Goal: Information Seeking & Learning: Learn about a topic

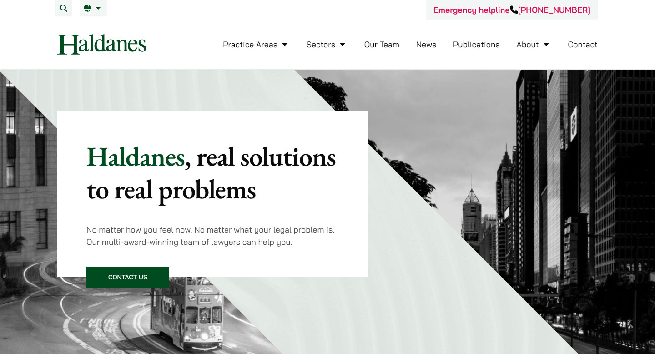
click at [374, 44] on link "Our Team" at bounding box center [381, 44] width 35 height 10
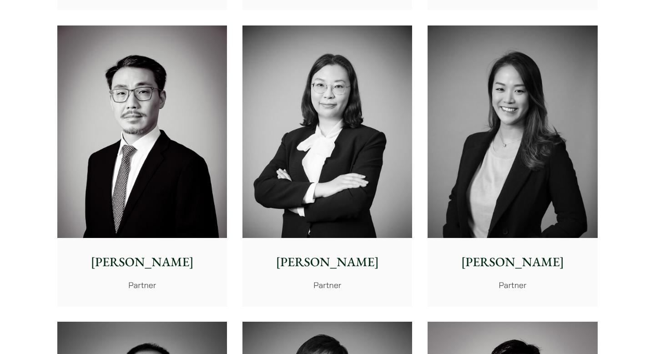
scroll to position [1418, 0]
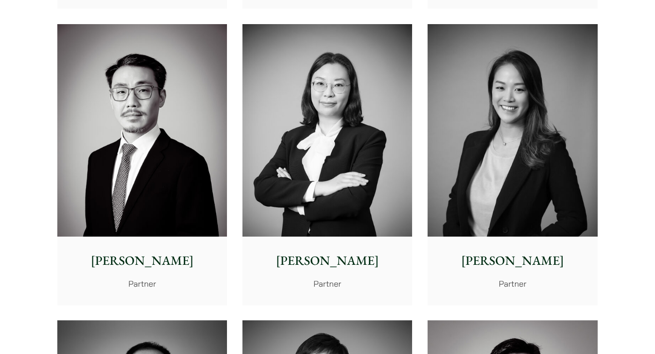
click at [557, 159] on img at bounding box center [512, 130] width 170 height 212
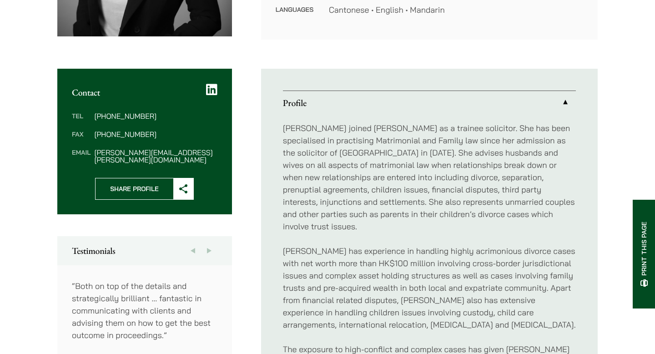
scroll to position [281, 0]
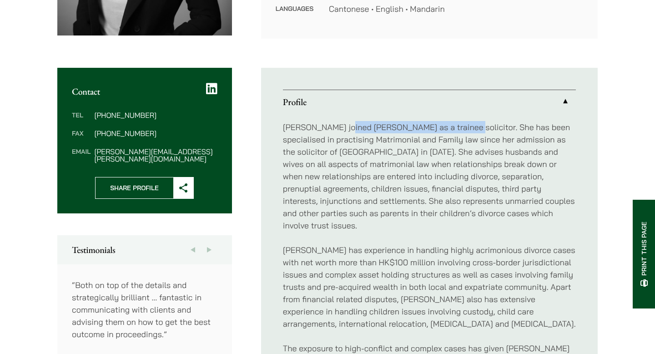
drag, startPoint x: 340, startPoint y: 133, endPoint x: 453, endPoint y: 131, distance: 112.8
click at [453, 131] on p "Patricia joined Haldanes as a trainee solicitor. She has been specialised in pr…" at bounding box center [429, 176] width 293 height 111
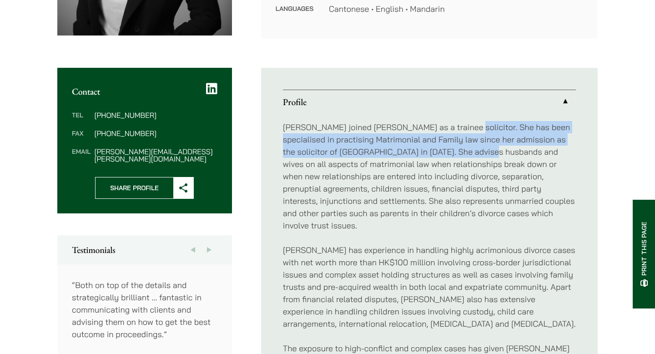
drag, startPoint x: 453, startPoint y: 131, endPoint x: 465, endPoint y: 148, distance: 20.2
click at [465, 148] on p "Patricia joined Haldanes as a trainee solicitor. She has been specialised in pr…" at bounding box center [429, 176] width 293 height 111
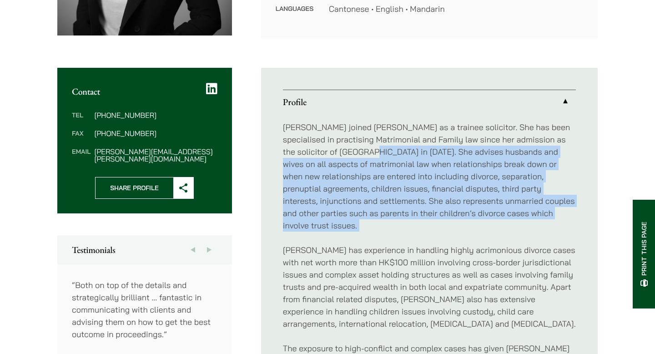
drag, startPoint x: 352, startPoint y: 154, endPoint x: 433, endPoint y: 226, distance: 108.2
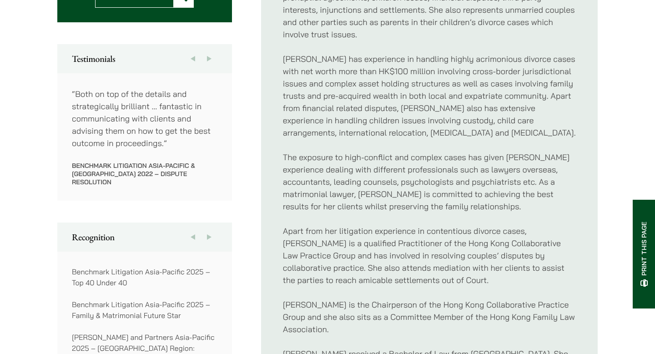
scroll to position [476, 0]
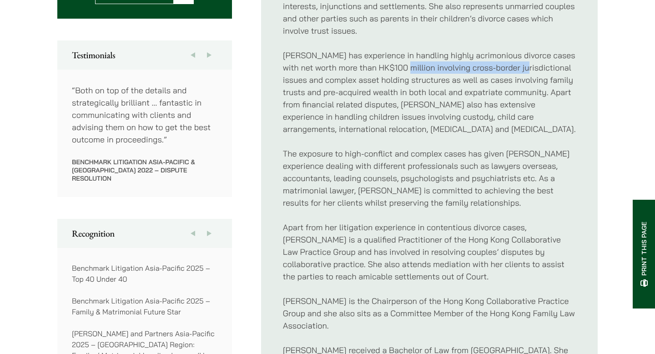
drag, startPoint x: 394, startPoint y: 57, endPoint x: 512, endPoint y: 60, distance: 118.3
click at [513, 60] on p "Patricia has experience in handling highly acrimonious divorce cases with net w…" at bounding box center [429, 92] width 293 height 86
click at [512, 60] on p "Patricia has experience in handling highly acrimonious divorce cases with net w…" at bounding box center [429, 92] width 293 height 86
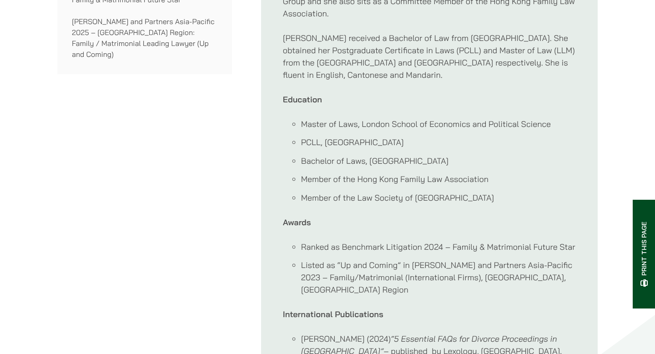
scroll to position [787, 0]
drag, startPoint x: 368, startPoint y: 151, endPoint x: 506, endPoint y: 151, distance: 137.3
click at [506, 156] on li "Bachelor of Laws, London Metropolitan University" at bounding box center [438, 162] width 275 height 12
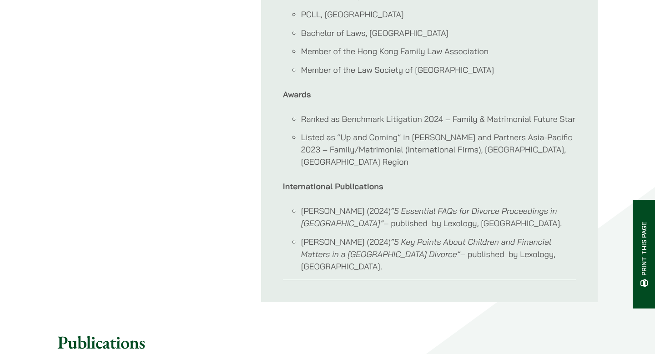
scroll to position [916, 0]
click at [476, 112] on li "Ranked as Benchmark Litigation 2024 – Family & Matrimonial Future Star" at bounding box center [438, 118] width 275 height 12
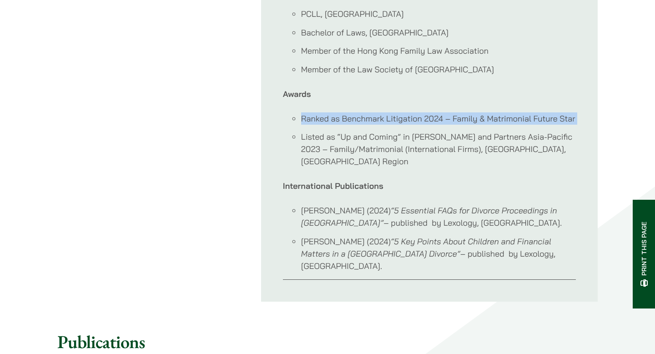
click at [476, 112] on li "Ranked as Benchmark Litigation 2024 – Family & Matrimonial Future Star" at bounding box center [438, 118] width 275 height 12
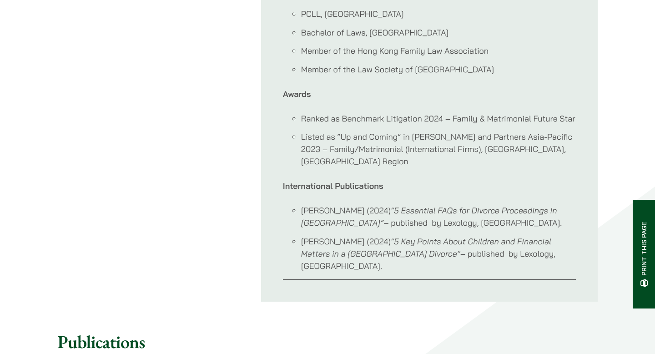
click at [476, 131] on li "Listed as “Up and Coming” in Chambers and Partners Asia-Pacific 2023 – Family/M…" at bounding box center [438, 149] width 275 height 37
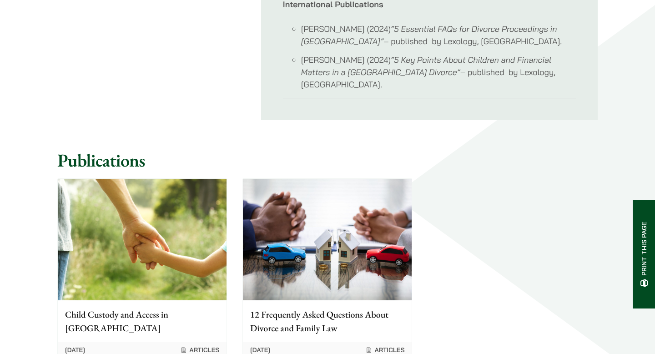
scroll to position [1304, 0]
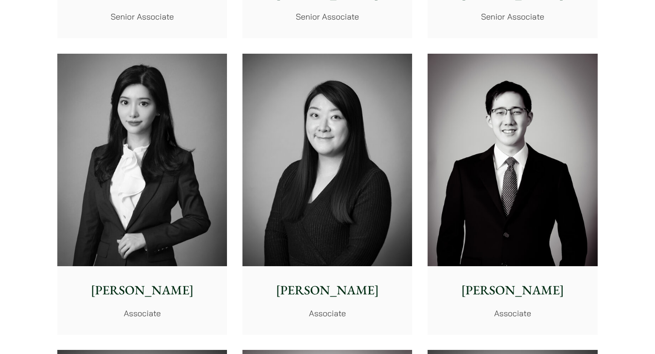
scroll to position [2704, 0]
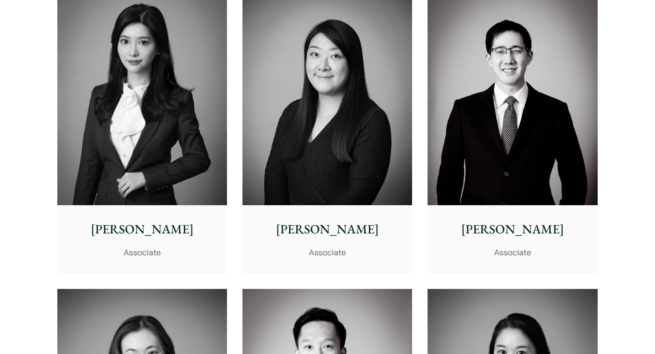
click at [154, 137] on img at bounding box center [142, 99] width 170 height 212
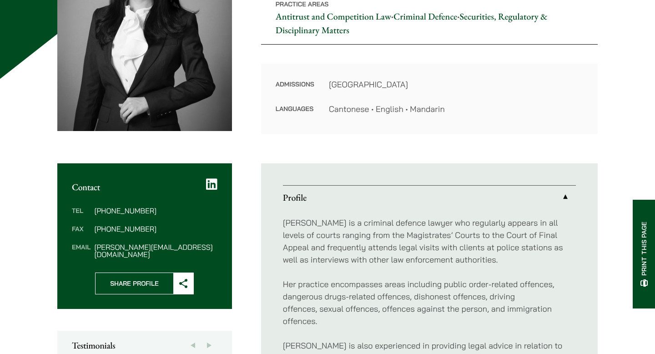
scroll to position [172, 0]
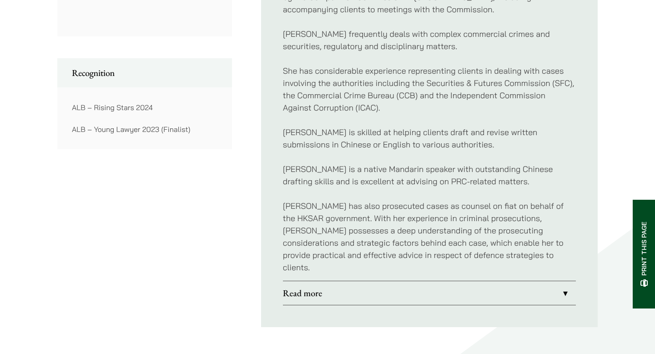
click at [329, 281] on link "Read more" at bounding box center [429, 293] width 293 height 24
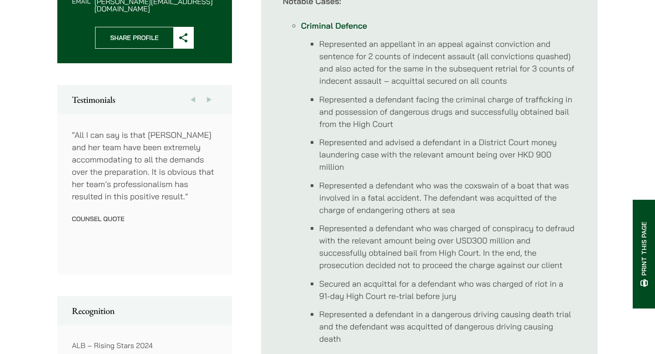
scroll to position [453, 0]
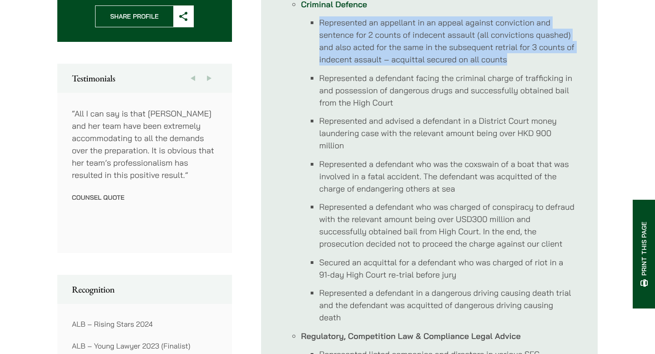
drag, startPoint x: 318, startPoint y: 20, endPoint x: 563, endPoint y: 63, distance: 248.4
click at [563, 63] on ul "Represented an appellant in an appeal against conviction and sentence for 2 cou…" at bounding box center [438, 169] width 275 height 307
click at [563, 63] on li "Represented an appellant in an appeal against conviction and sentence for 2 cou…" at bounding box center [447, 40] width 256 height 49
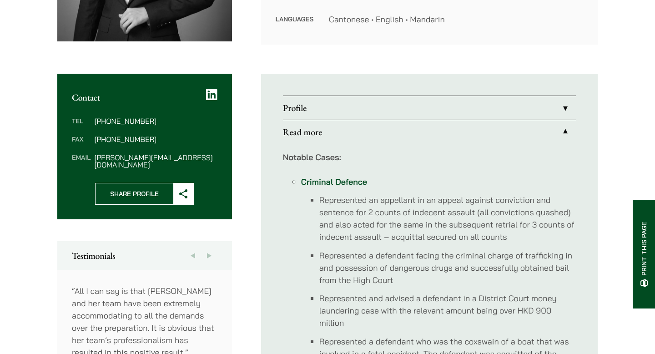
scroll to position [275, 0]
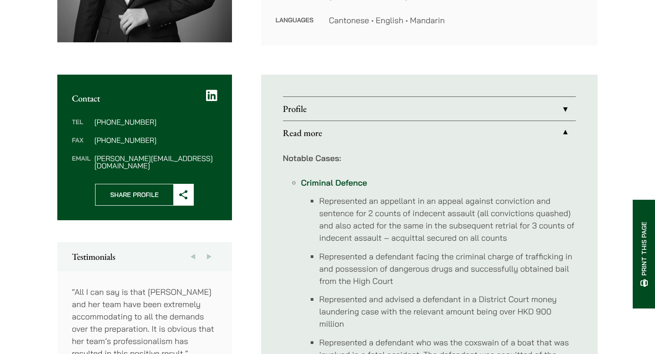
click at [539, 106] on link "Profile" at bounding box center [429, 109] width 293 height 24
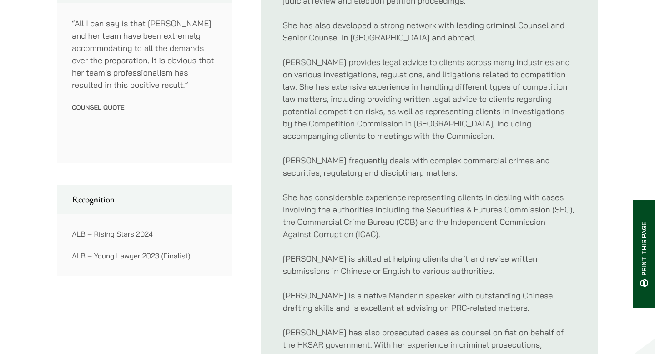
scroll to position [543, 0]
click at [520, 209] on p "She has considerable experience representing clients in dealing with cases invo…" at bounding box center [429, 215] width 293 height 49
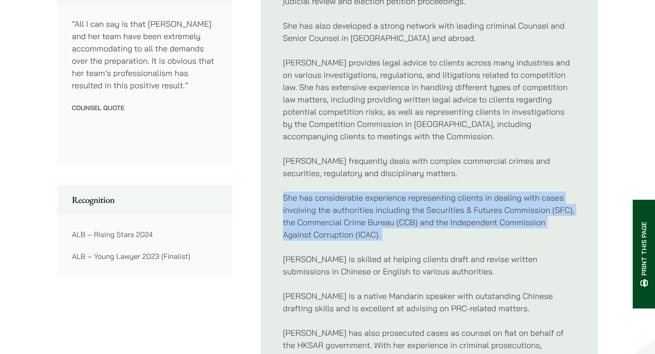
click at [520, 209] on p "She has considerable experience representing clients in dealing with cases invo…" at bounding box center [429, 215] width 293 height 49
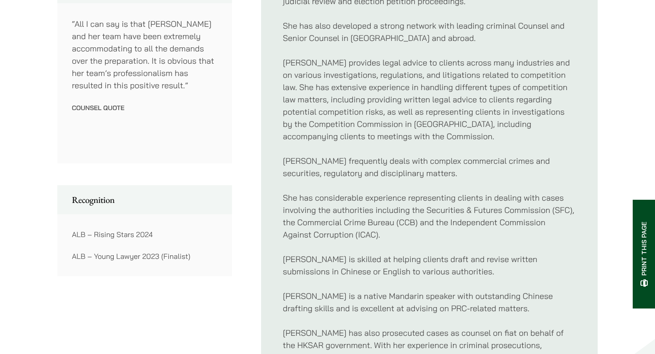
click at [520, 219] on p "She has considerable experience representing clients in dealing with cases invo…" at bounding box center [429, 215] width 293 height 49
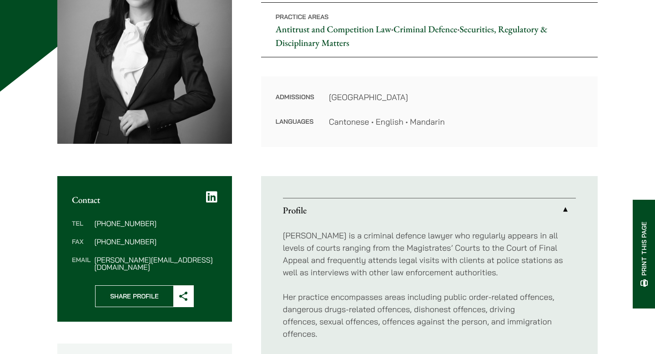
scroll to position [0, 0]
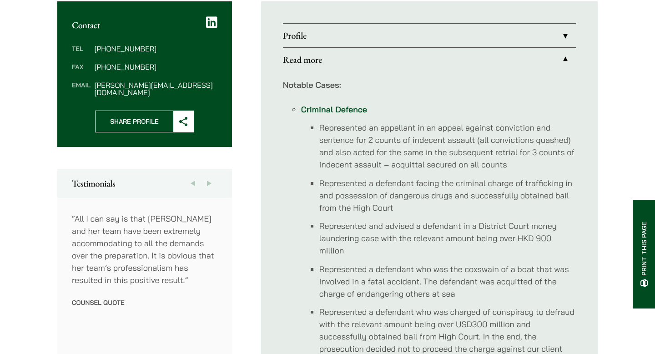
scroll to position [349, 0]
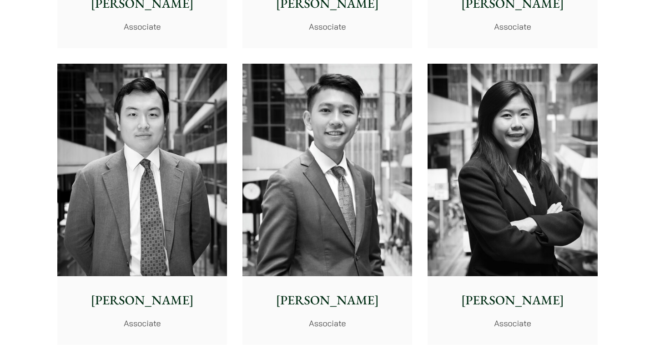
scroll to position [3519, 0]
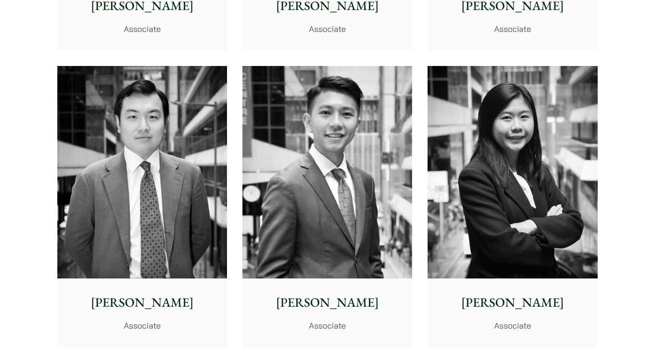
click at [316, 200] on img at bounding box center [327, 172] width 170 height 212
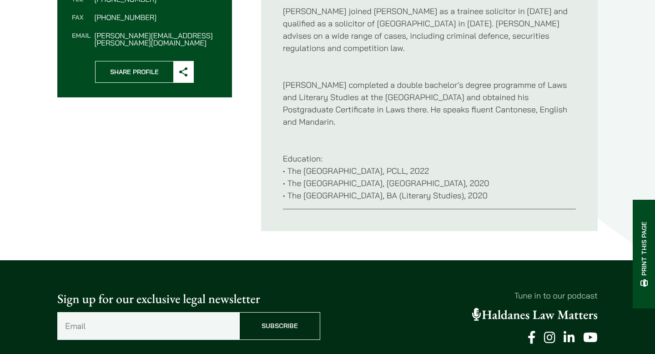
scroll to position [397, 0]
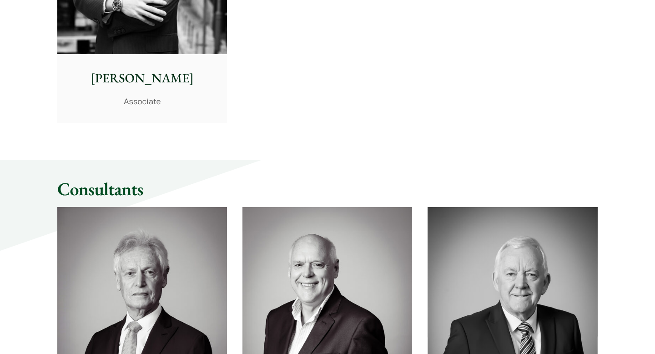
scroll to position [3844, 0]
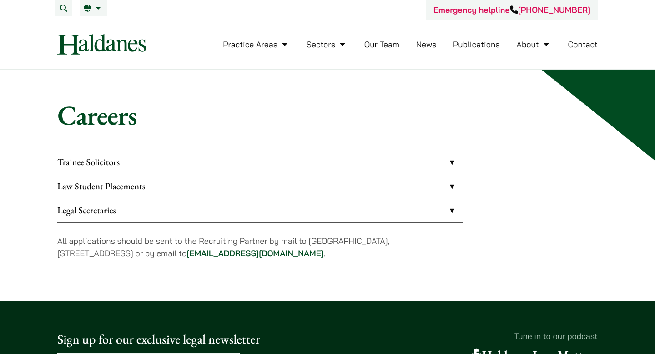
click at [206, 167] on link "Trainee Solicitors" at bounding box center [259, 162] width 405 height 24
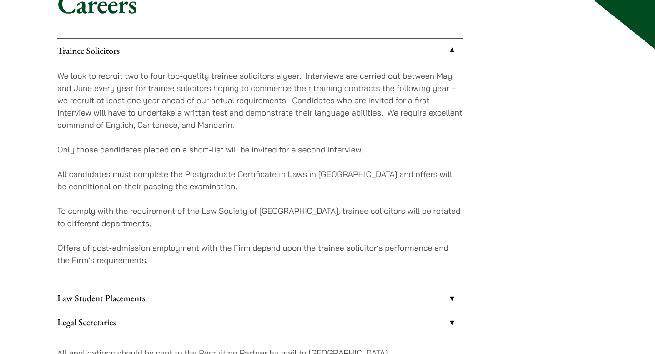
scroll to position [121, 0]
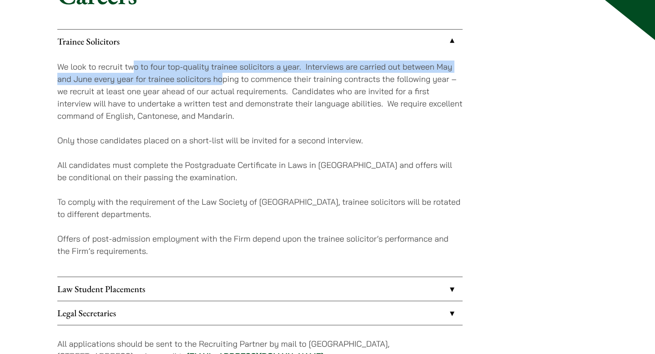
drag, startPoint x: 135, startPoint y: 67, endPoint x: 223, endPoint y: 75, distance: 88.1
click at [223, 75] on p "We look to recruit two to four top-quality trainee solicitors a year. Interview…" at bounding box center [259, 90] width 405 height 61
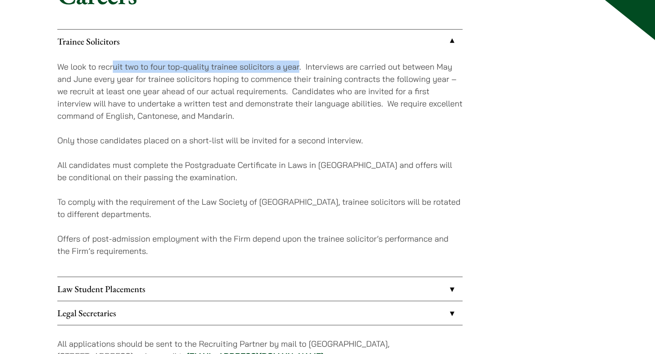
drag, startPoint x: 299, startPoint y: 70, endPoint x: 115, endPoint y: 73, distance: 184.2
click at [115, 73] on p "We look to recruit two to four top-quality trainee solicitors a year. Interview…" at bounding box center [259, 90] width 405 height 61
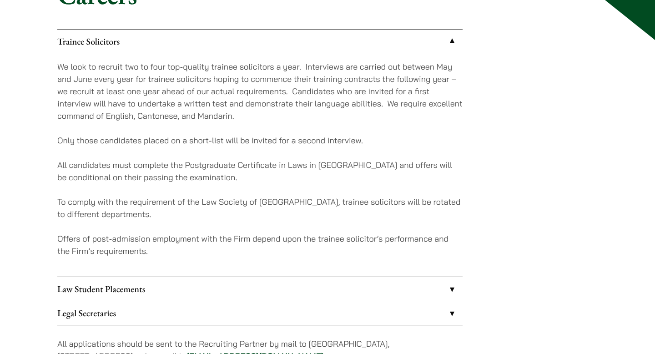
click at [146, 89] on p "We look to recruit two to four top-quality trainee solicitors a year. Interview…" at bounding box center [259, 90] width 405 height 61
click at [466, 80] on div "Trainee Solicitors We look to recruit two to four top-quality trainee solicitor…" at bounding box center [327, 201] width 540 height 345
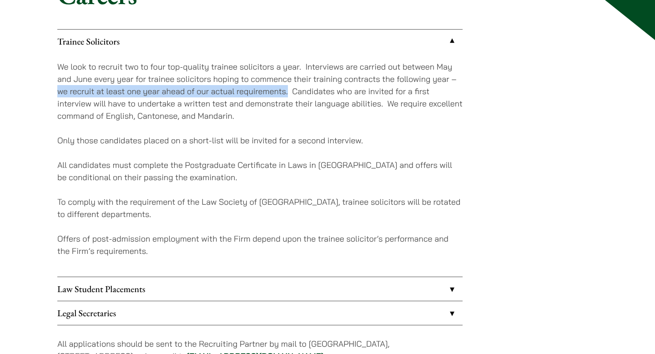
drag, startPoint x: 288, startPoint y: 92, endPoint x: 55, endPoint y: 93, distance: 232.8
click at [55, 93] on div "Careers Trainee Solicitors We look to recruit two to four top-quality trainee s…" at bounding box center [327, 176] width 573 height 396
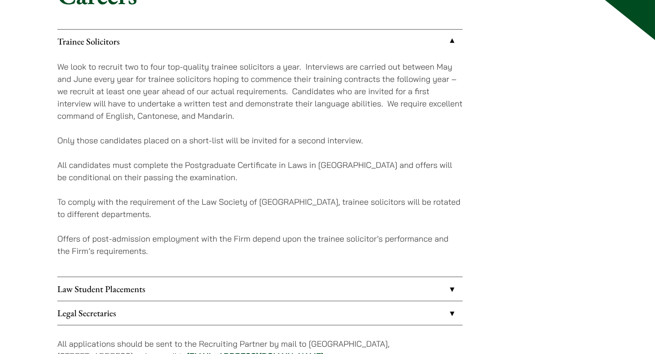
click at [508, 77] on div "Trainee Solicitors We look to recruit two to four top-quality trainee solicitor…" at bounding box center [327, 201] width 540 height 345
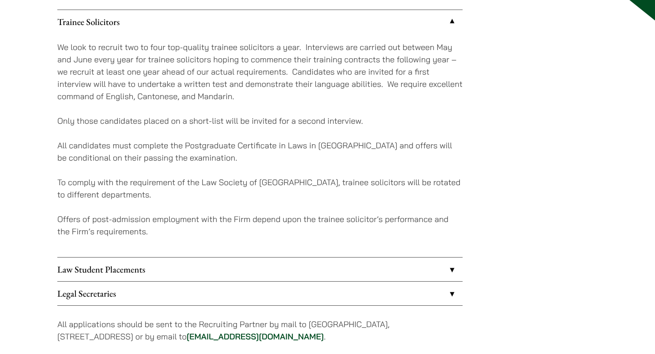
scroll to position [141, 0]
drag, startPoint x: 146, startPoint y: 122, endPoint x: 228, endPoint y: 119, distance: 82.8
click at [228, 119] on p "Only those candidates placed on a short-list will be invited for a second inter…" at bounding box center [259, 120] width 405 height 12
click at [474, 127] on div "Trainee Solicitors We look to recruit two to four top-quality trainee solicitor…" at bounding box center [327, 181] width 540 height 345
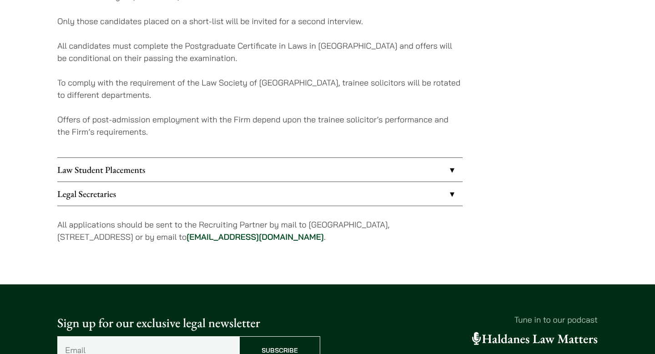
scroll to position [241, 0]
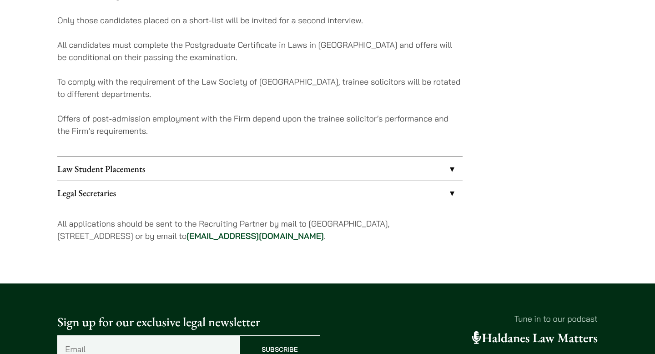
click at [211, 173] on link "Law Student Placements" at bounding box center [259, 169] width 405 height 24
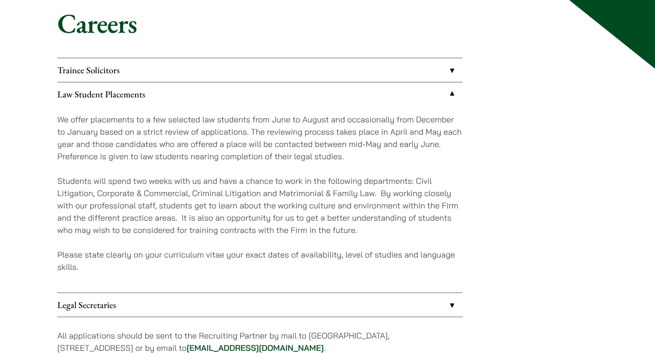
scroll to position [84, 0]
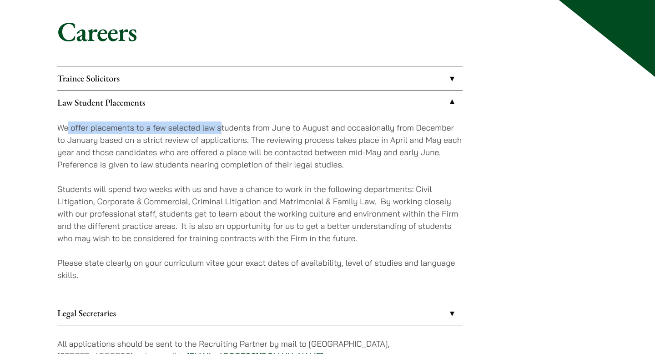
drag, startPoint x: 66, startPoint y: 132, endPoint x: 221, endPoint y: 121, distance: 155.0
click at [221, 121] on p "We offer placements to a few selected law students from June to August and occa…" at bounding box center [259, 145] width 405 height 49
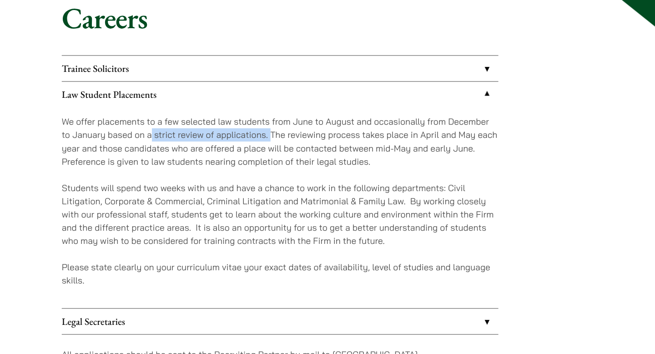
drag, startPoint x: 142, startPoint y: 141, endPoint x: 253, endPoint y: 140, distance: 111.4
click at [253, 140] on p "We offer placements to a few selected law students from June to August and occa…" at bounding box center [259, 145] width 405 height 49
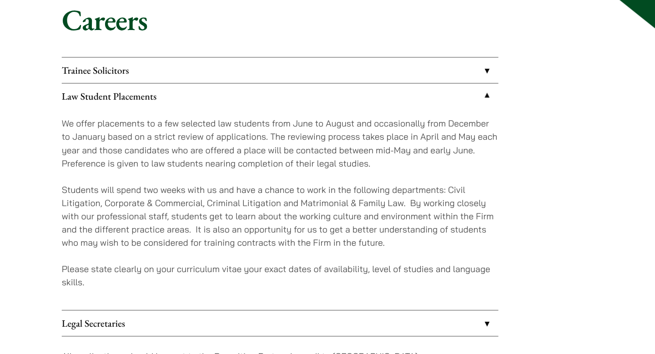
scroll to position [95, 0]
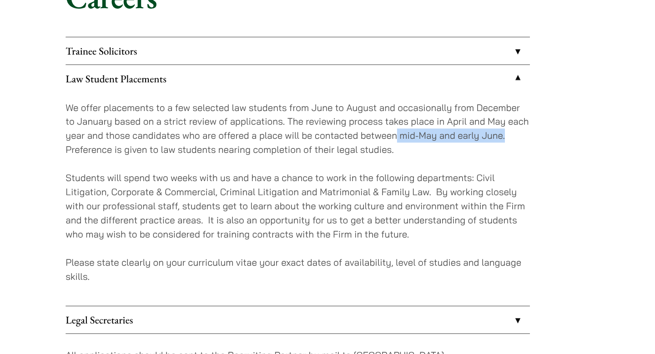
drag, startPoint x: 347, startPoint y: 141, endPoint x: 445, endPoint y: 140, distance: 98.2
click at [447, 140] on p "We offer placements to a few selected law students from June to August and occa…" at bounding box center [259, 134] width 405 height 49
click at [445, 140] on p "We offer placements to a few selected law students from June to August and occa…" at bounding box center [259, 134] width 405 height 49
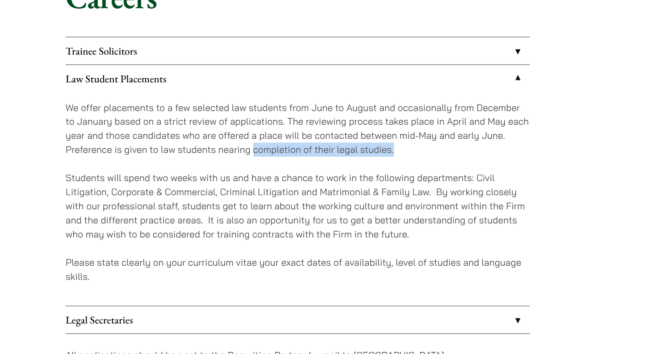
drag, startPoint x: 221, startPoint y: 157, endPoint x: 347, endPoint y: 157, distance: 126.4
click at [347, 157] on p "We offer placements to a few selected law students from June to August and occa…" at bounding box center [259, 134] width 405 height 49
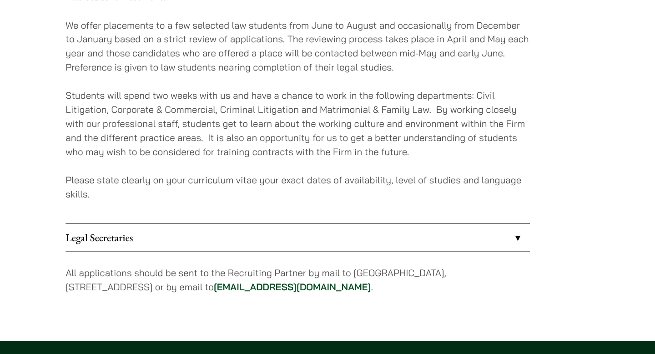
scroll to position [146, 0]
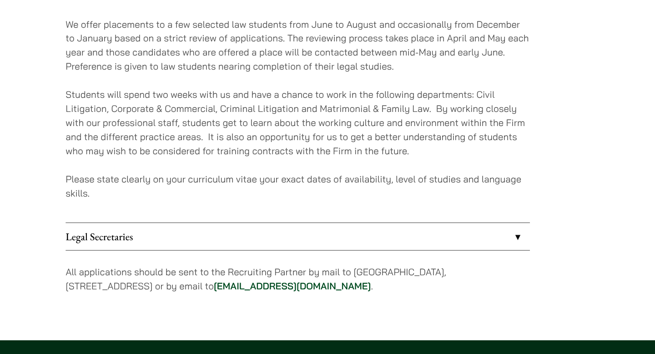
click at [229, 187] on div "We offer placements to a few selected law students from June to August and occa…" at bounding box center [259, 145] width 405 height 186
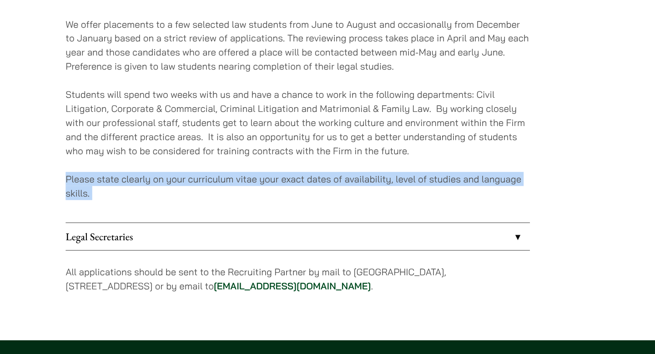
click at [229, 187] on div "We offer placements to a few selected law students from June to August and occa…" at bounding box center [259, 145] width 405 height 186
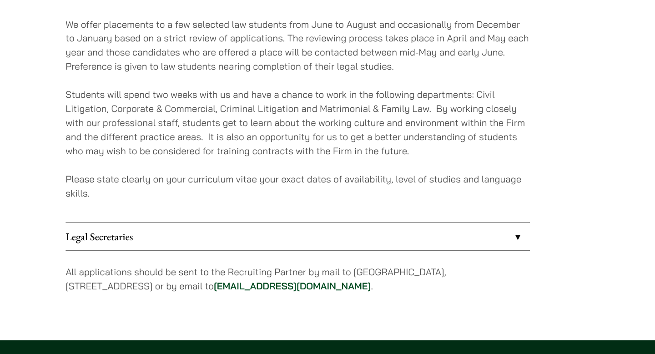
click at [242, 167] on p "Students will spend two weeks with us and have a chance to work in the followin…" at bounding box center [259, 151] width 405 height 61
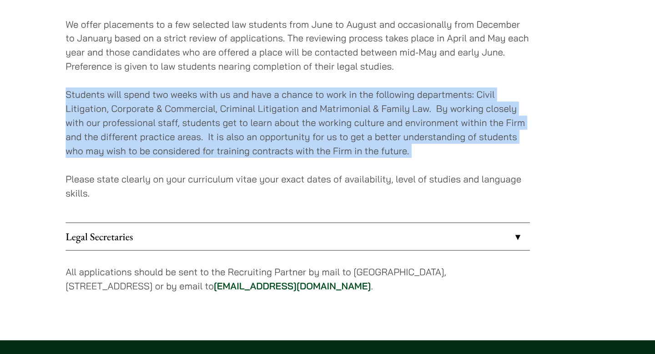
click at [242, 167] on p "Students will spend two weeks with us and have a chance to work in the followin…" at bounding box center [259, 151] width 405 height 61
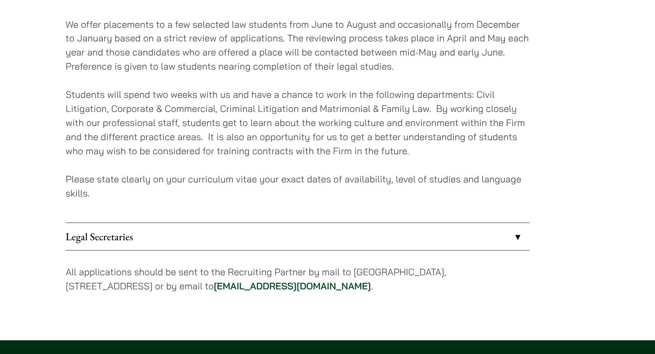
click at [243, 175] on p "Students will spend two weeks with us and have a chance to work in the followin…" at bounding box center [259, 151] width 405 height 61
